Goal: Transaction & Acquisition: Purchase product/service

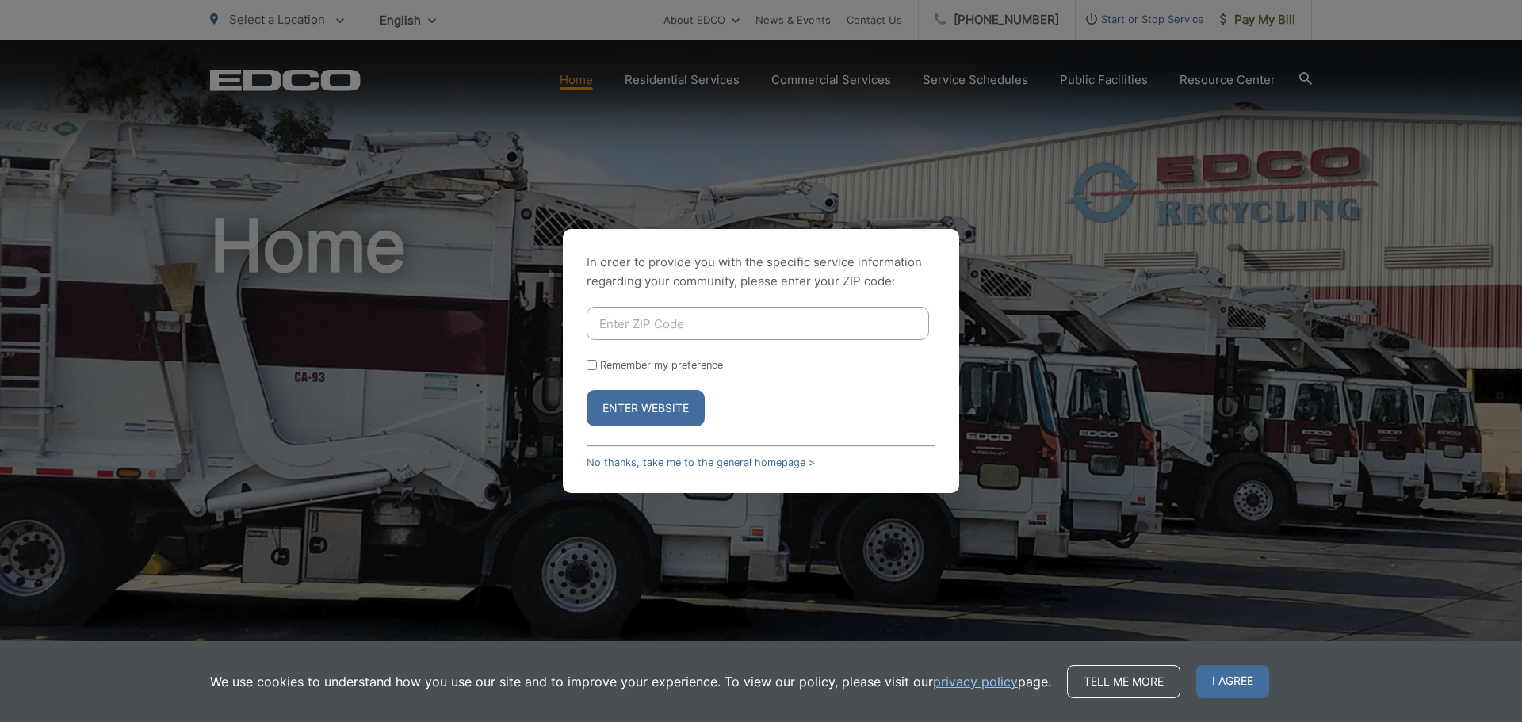
click at [601, 322] on input "Enter ZIP Code" at bounding box center [758, 323] width 343 height 33
type input "92083"
click at [592, 366] on input "Remember my preference" at bounding box center [592, 365] width 10 height 10
checkbox input "true"
click at [685, 408] on button "Enter Website" at bounding box center [646, 408] width 118 height 36
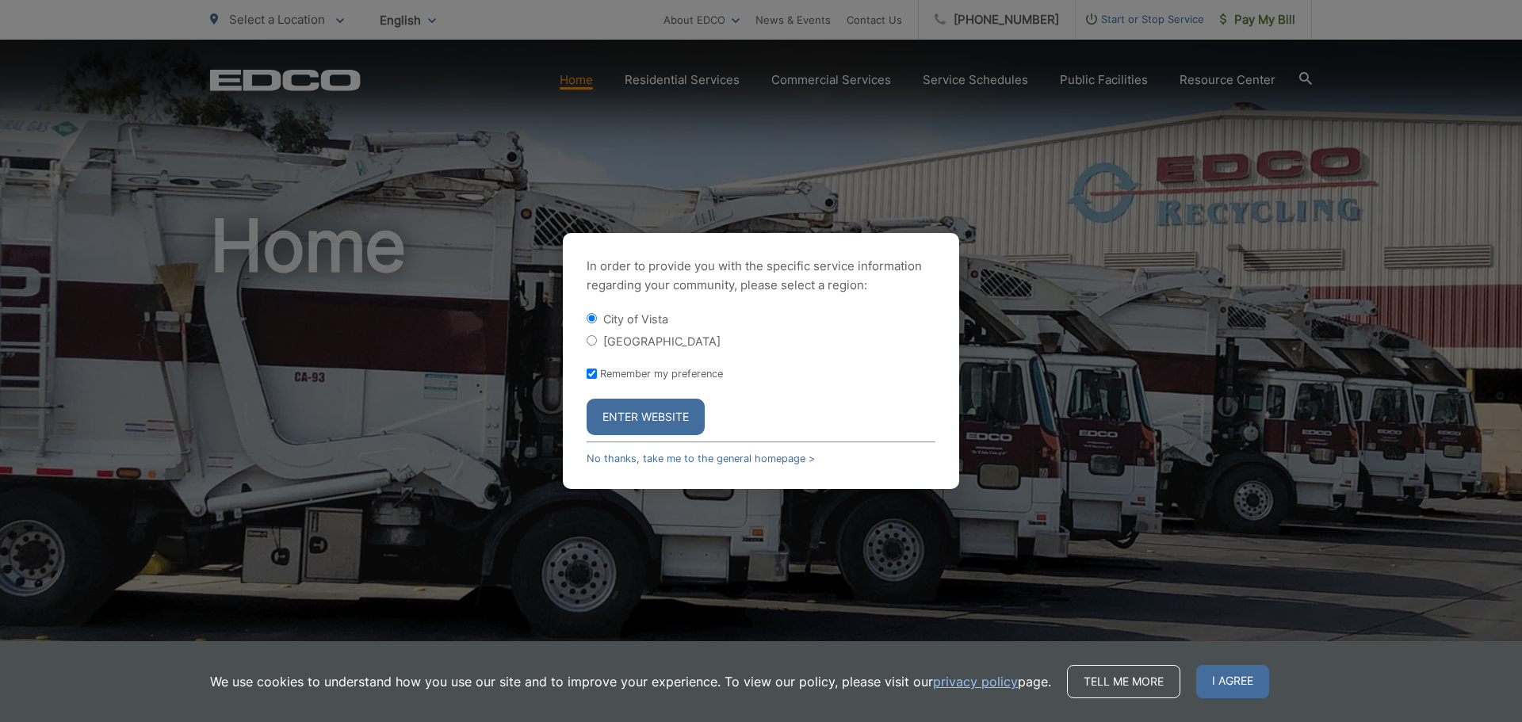
click at [687, 416] on button "Enter Website" at bounding box center [646, 417] width 118 height 36
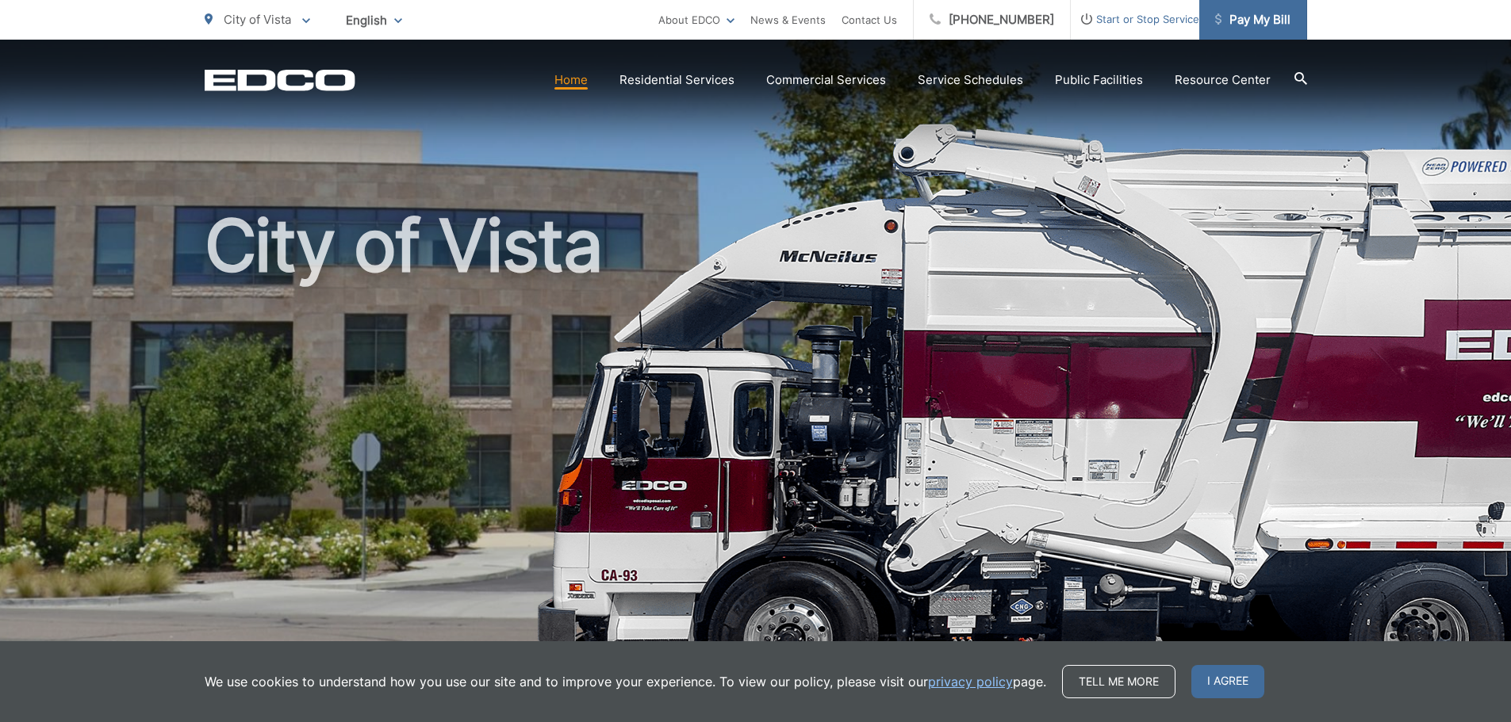
click at [1283, 14] on span "Pay My Bill" at bounding box center [1252, 19] width 75 height 19
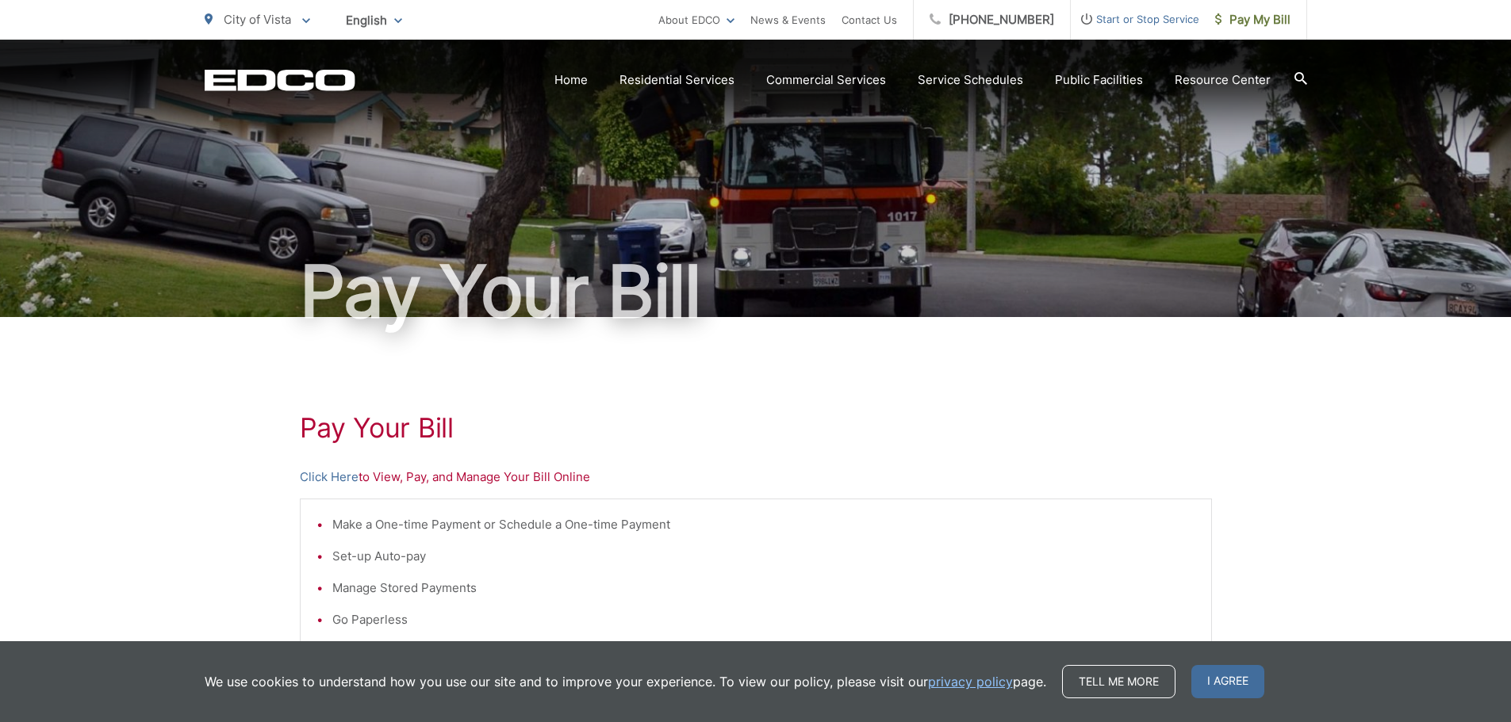
click at [450, 479] on p "Click Here to View, Pay, and Manage Your Bill Online" at bounding box center [756, 477] width 912 height 19
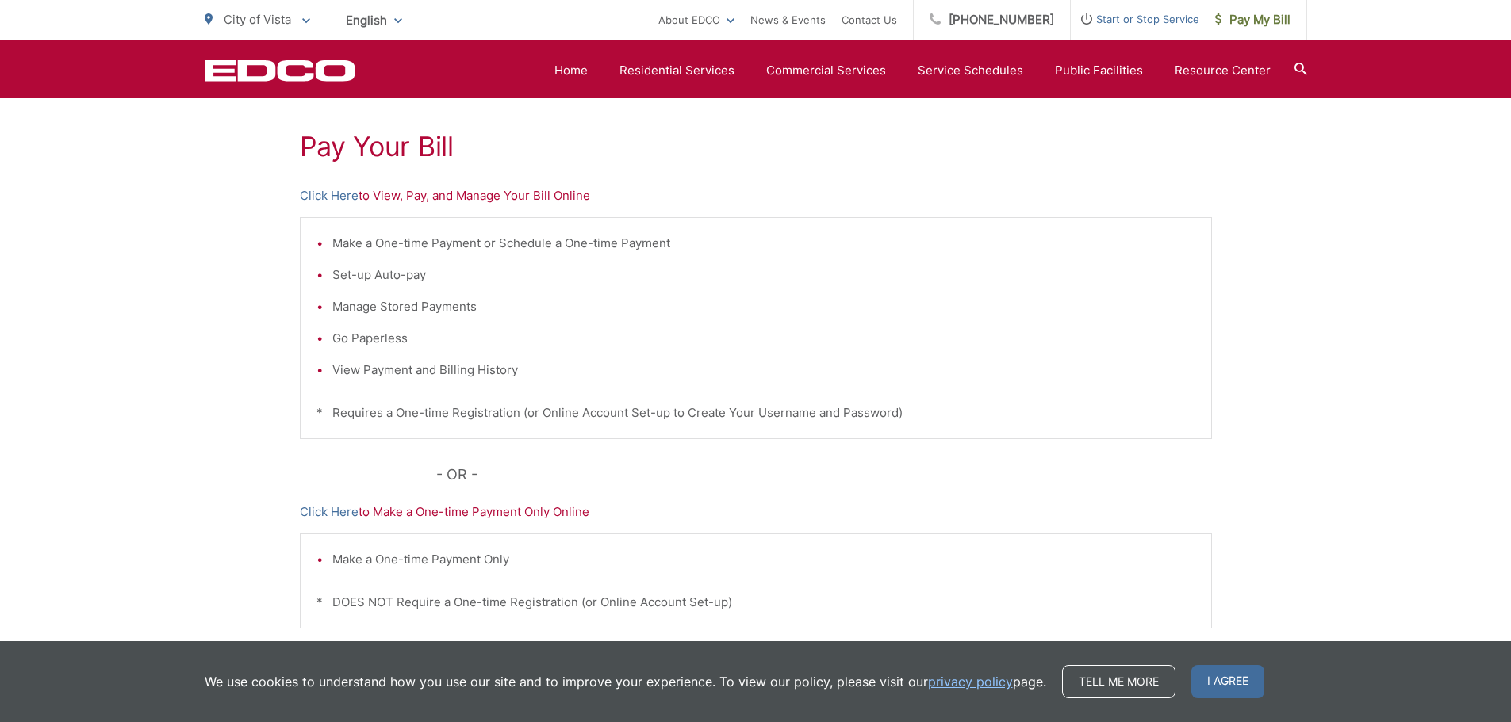
scroll to position [291, 0]
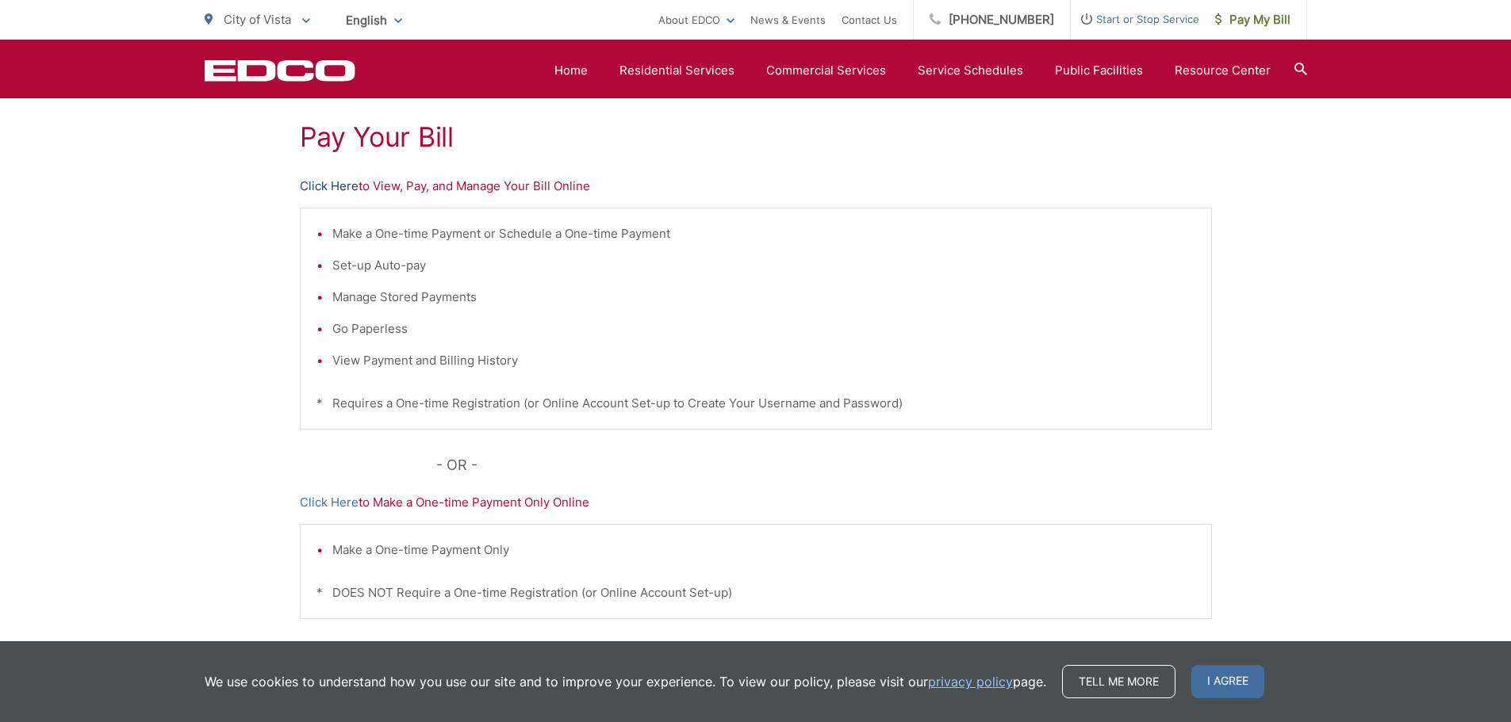
click at [338, 182] on link "Click Here" at bounding box center [329, 186] width 59 height 19
click at [333, 185] on link "Click Here" at bounding box center [329, 186] width 59 height 19
